Goal: Information Seeking & Learning: Learn about a topic

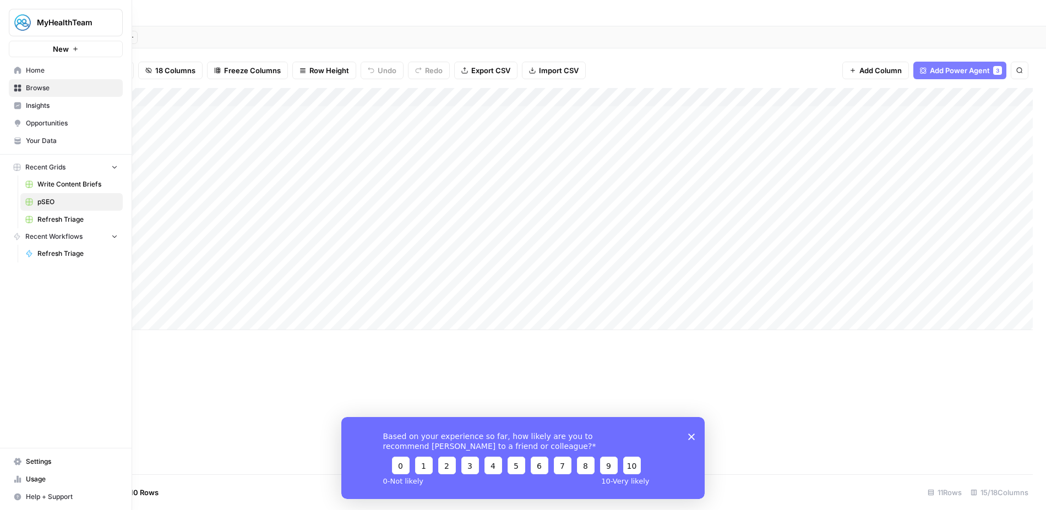
click at [32, 142] on span "Your Data" at bounding box center [72, 141] width 92 height 10
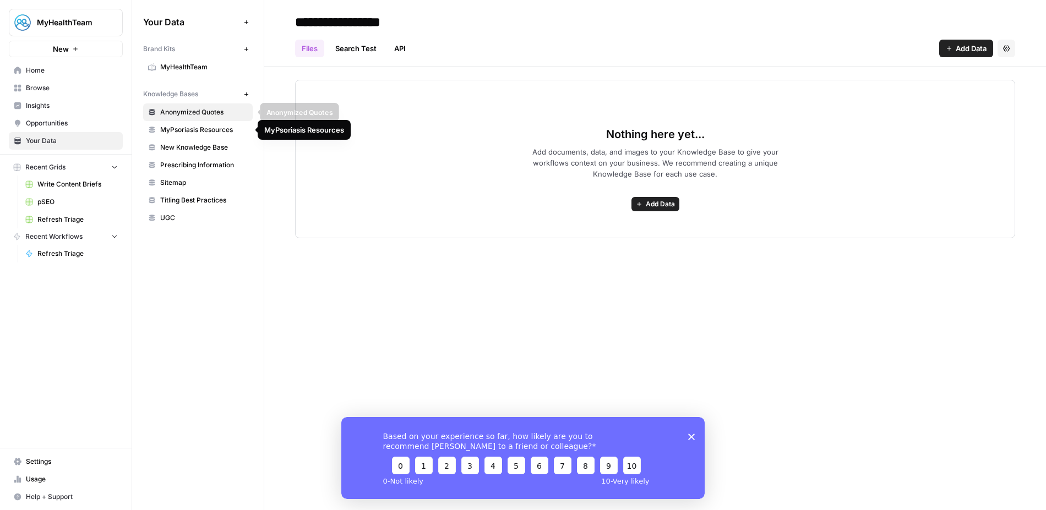
click at [204, 112] on span "Anonymized Quotes" at bounding box center [204, 112] width 88 height 10
click at [550, 287] on div "**********" at bounding box center [655, 255] width 782 height 510
click at [367, 51] on link "Search Test" at bounding box center [356, 49] width 55 height 18
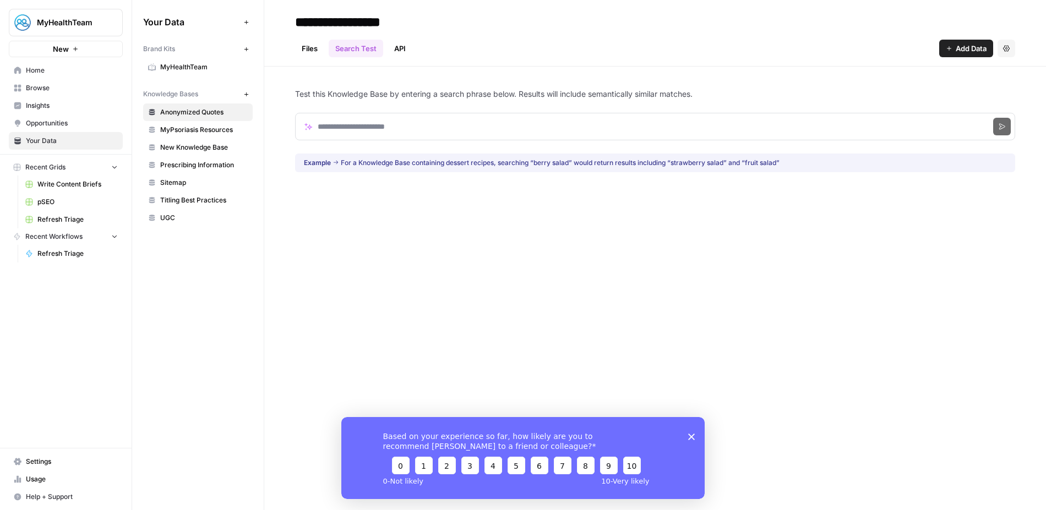
click at [398, 50] on link "API" at bounding box center [400, 49] width 25 height 18
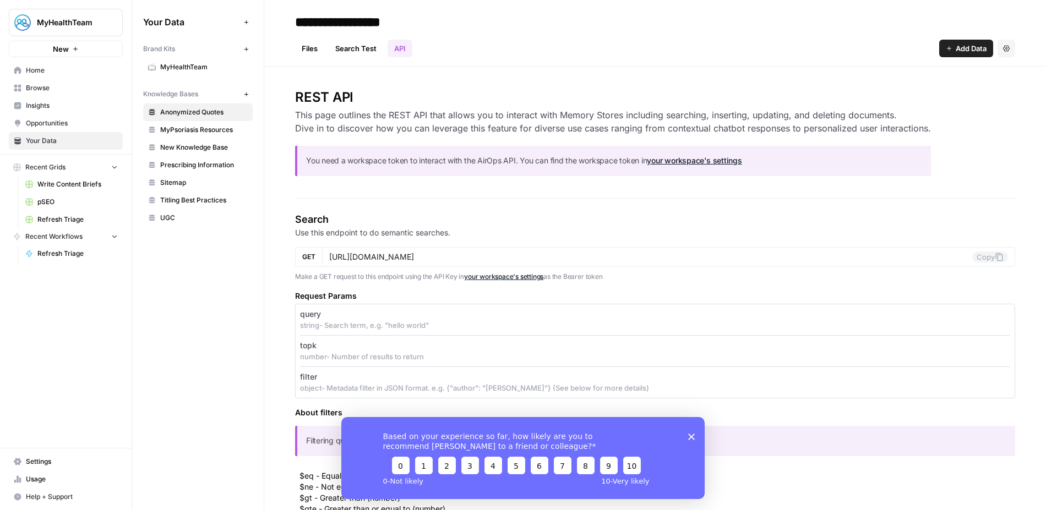
click at [314, 53] on link "Files" at bounding box center [309, 49] width 29 height 18
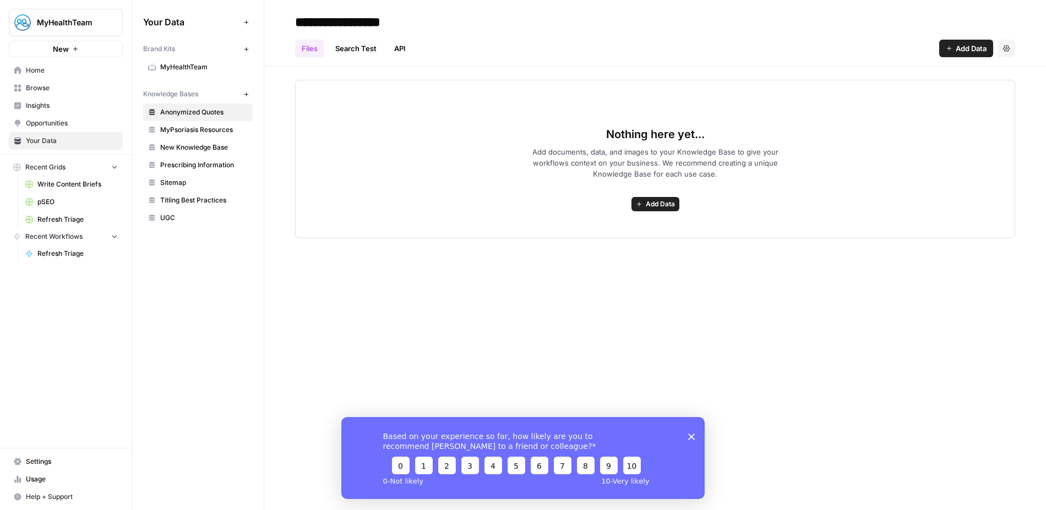
click at [182, 211] on link "UGC" at bounding box center [198, 218] width 110 height 18
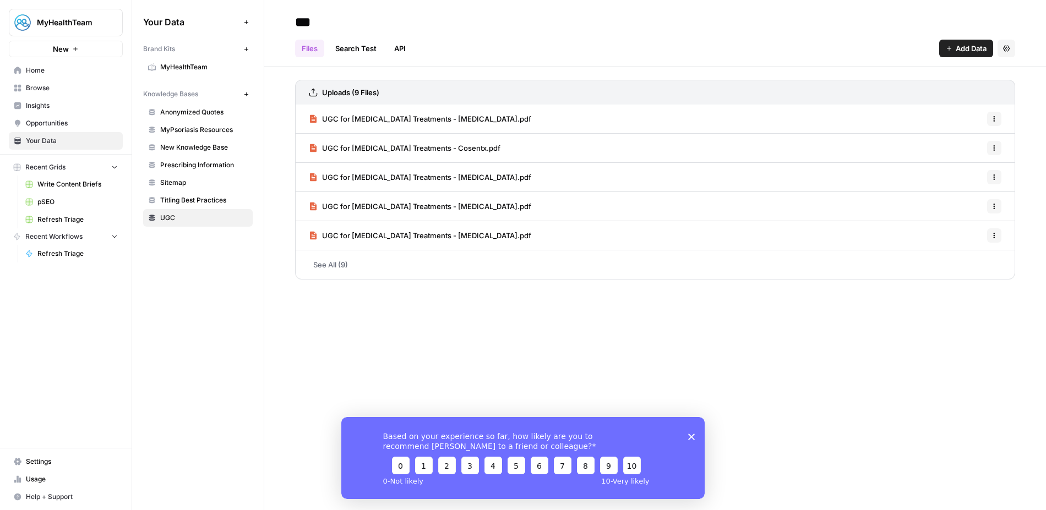
click at [514, 151] on div "UGC for [MEDICAL_DATA] Treatments - Cosentx.pdf Options" at bounding box center [655, 148] width 720 height 29
click at [423, 147] on span "UGC for [MEDICAL_DATA] Treatments - Cosentx.pdf" at bounding box center [411, 148] width 178 height 11
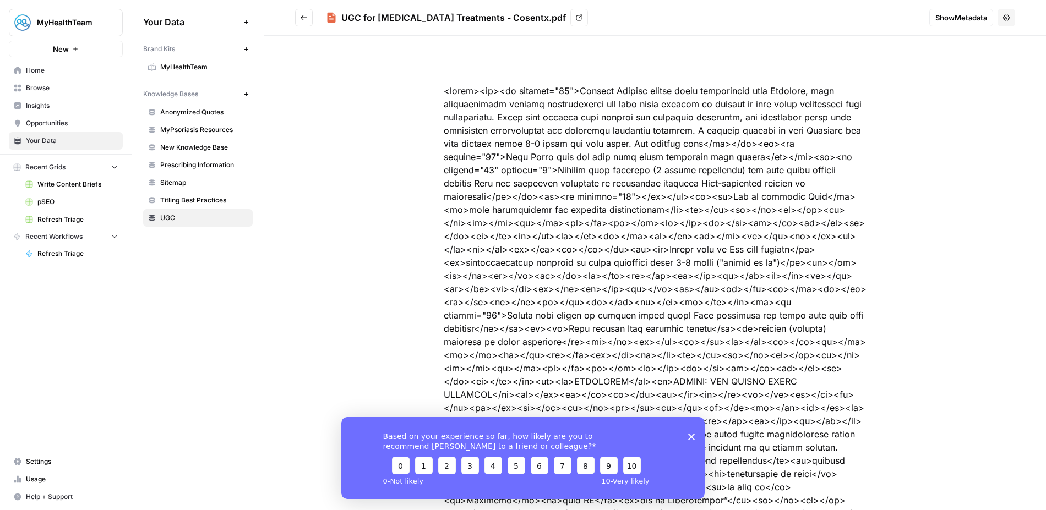
click at [178, 219] on span "UGC" at bounding box center [204, 218] width 88 height 10
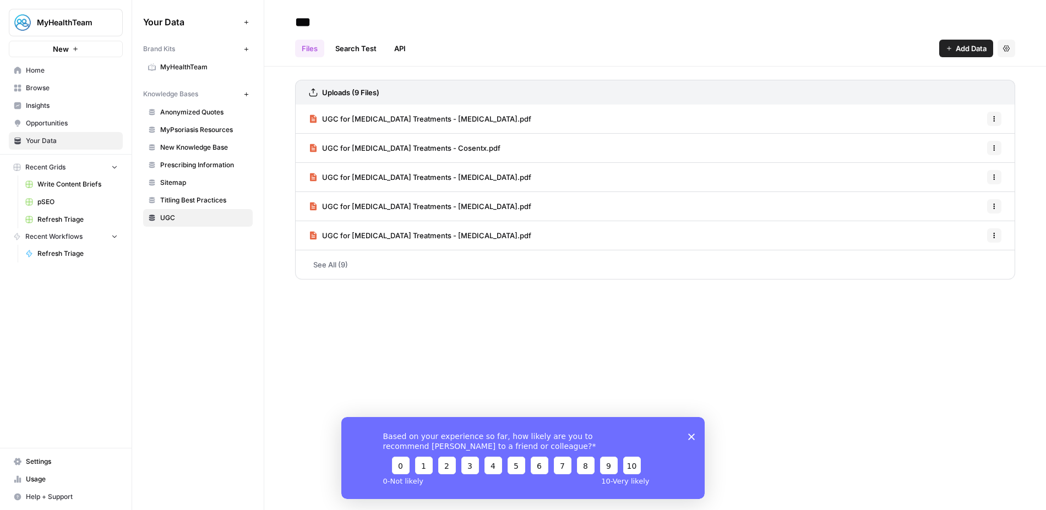
click at [340, 269] on link "See All (9)" at bounding box center [655, 264] width 720 height 29
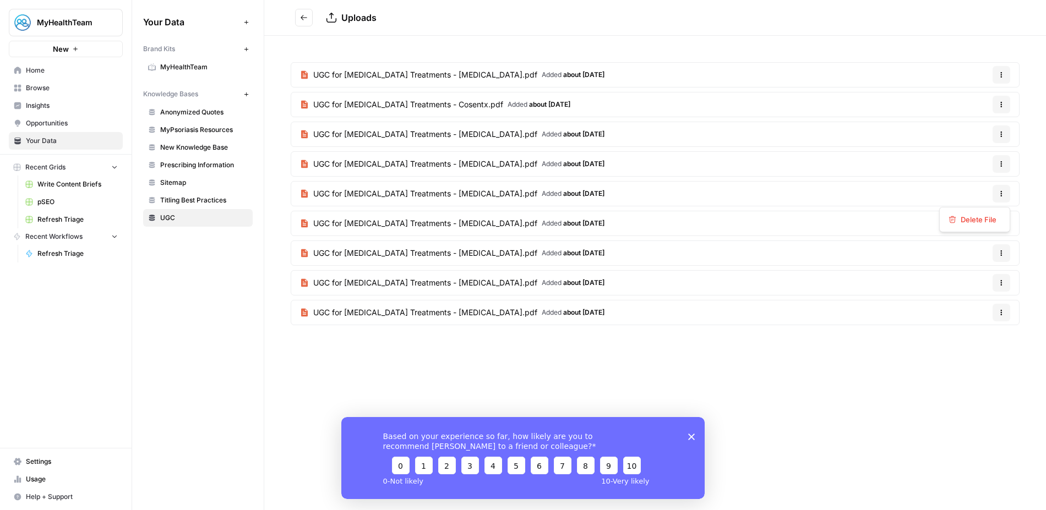
click at [999, 191] on icon "button" at bounding box center [1001, 193] width 7 height 7
click at [927, 193] on article "UGC for [MEDICAL_DATA] Treatments - [MEDICAL_DATA].pdf Added about [DATE] Optio…" at bounding box center [655, 193] width 729 height 25
click at [542, 194] on span "Added about [DATE]" at bounding box center [573, 194] width 63 height 10
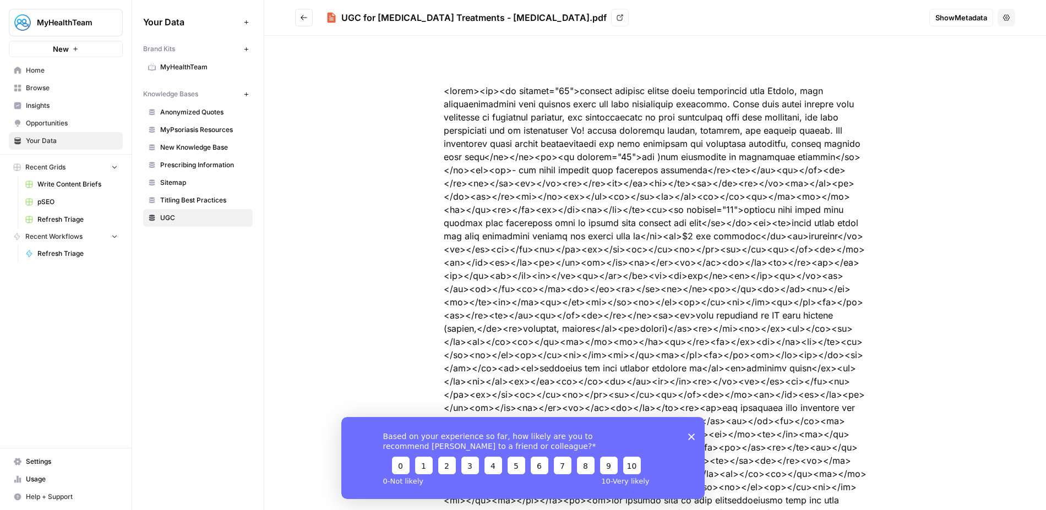
click at [1007, 14] on icon "button" at bounding box center [1006, 17] width 7 height 7
click at [611, 18] on link "View" at bounding box center [620, 18] width 18 height 18
